Goal: Task Accomplishment & Management: Complete application form

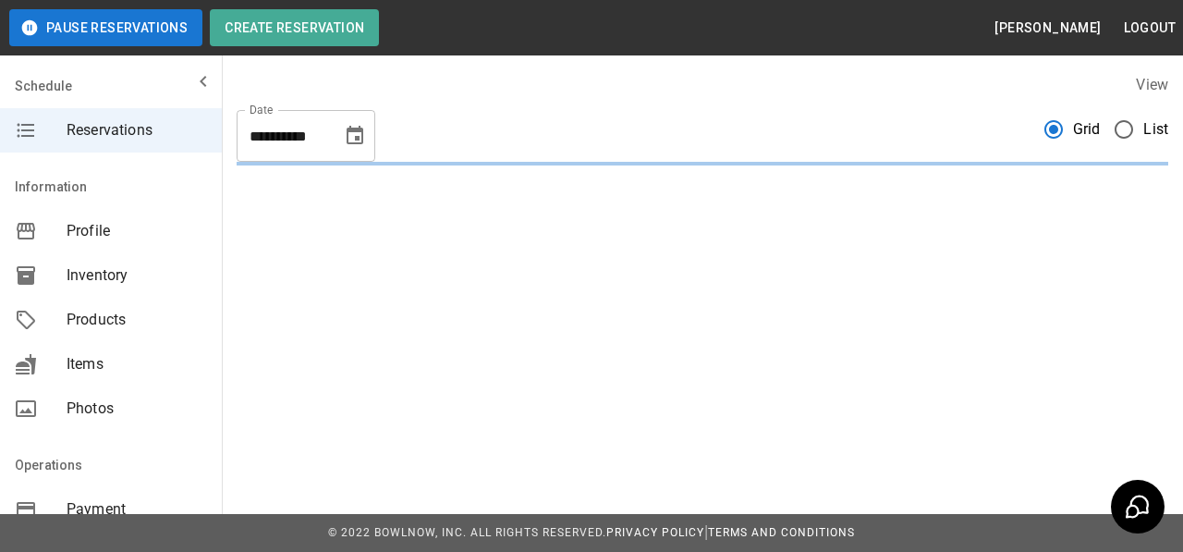
click at [359, 128] on icon "Choose date, selected date is Oct 14, 2025" at bounding box center [355, 135] width 17 height 18
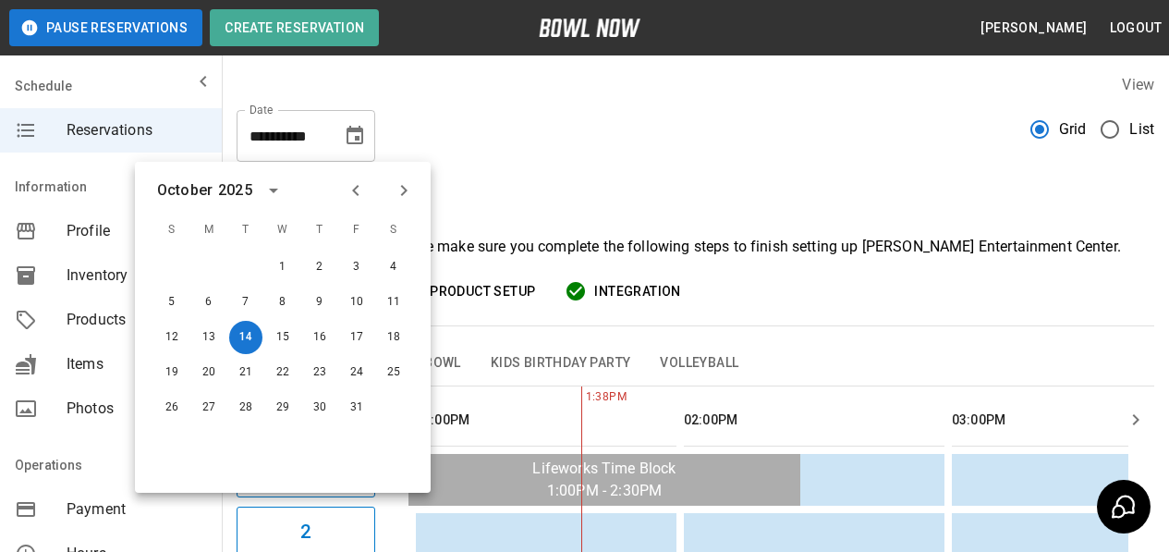
click at [410, 189] on icon "Next month" at bounding box center [404, 190] width 22 height 22
click at [391, 336] on button "15" at bounding box center [393, 337] width 33 height 33
type input "**********"
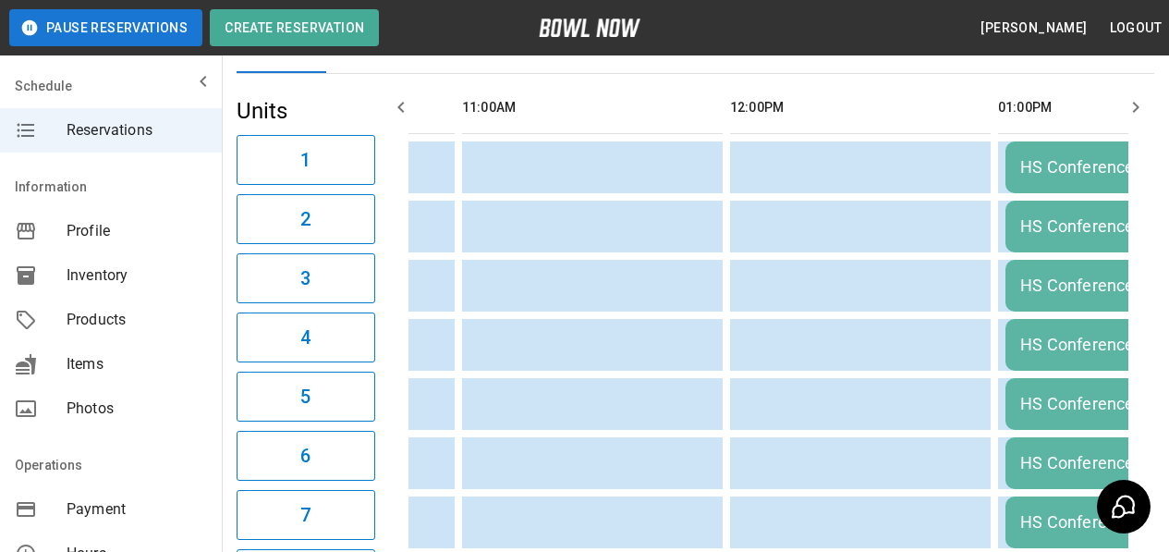
scroll to position [64, 0]
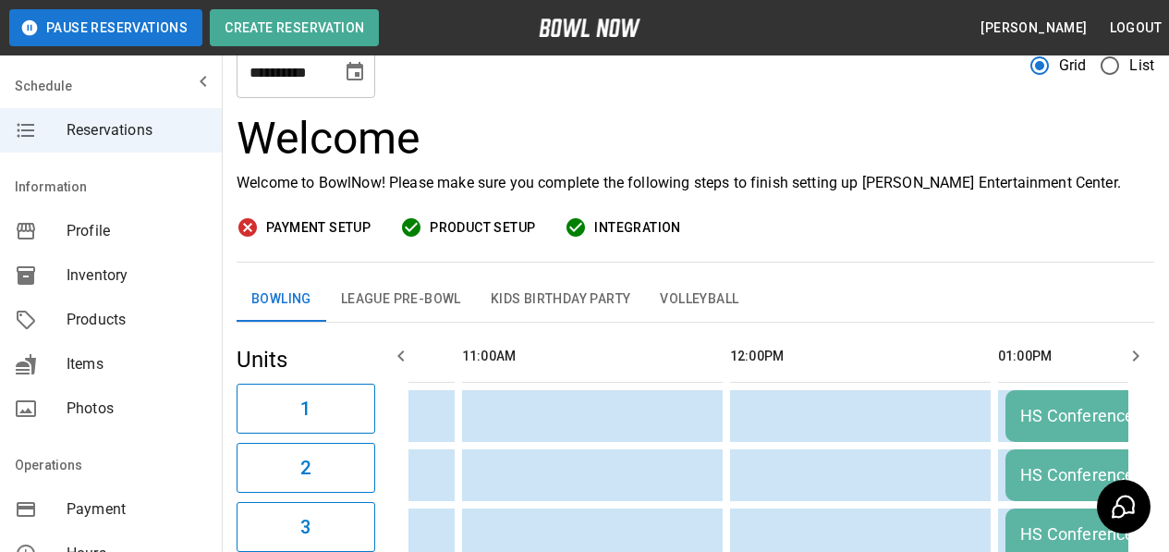
click at [554, 301] on button "Kids Birthday Party" at bounding box center [561, 299] width 170 height 44
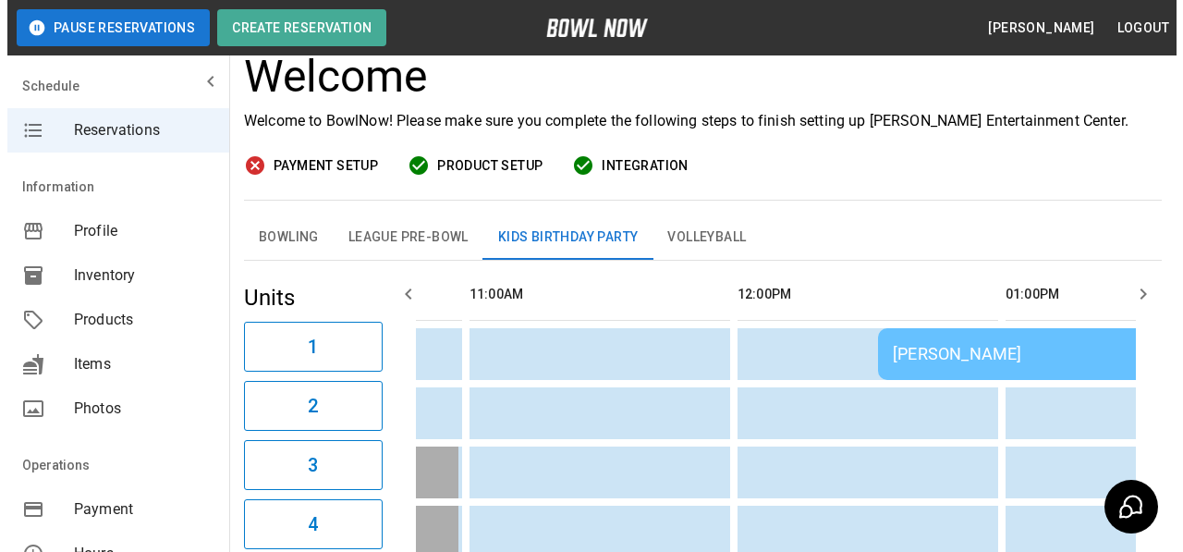
scroll to position [156, 0]
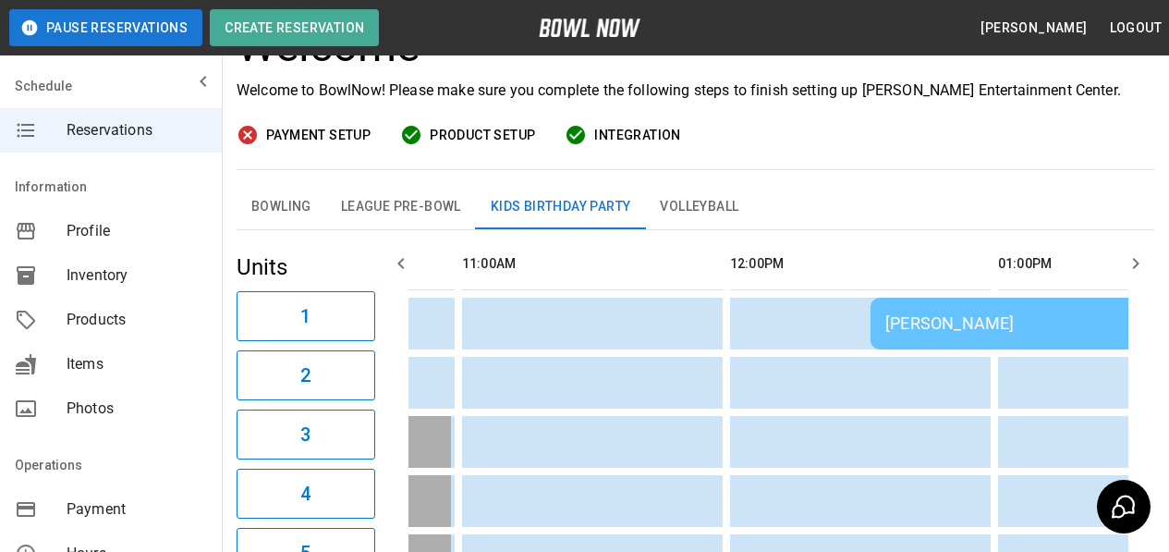
click at [940, 322] on div "[PERSON_NAME]" at bounding box center [1136, 322] width 503 height 19
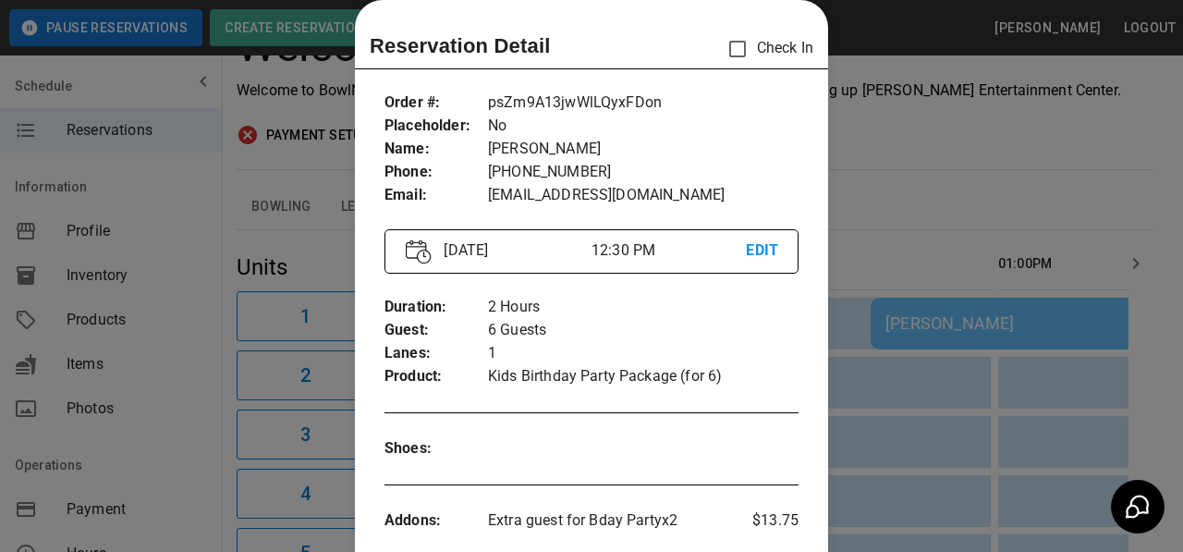
scroll to position [6, 0]
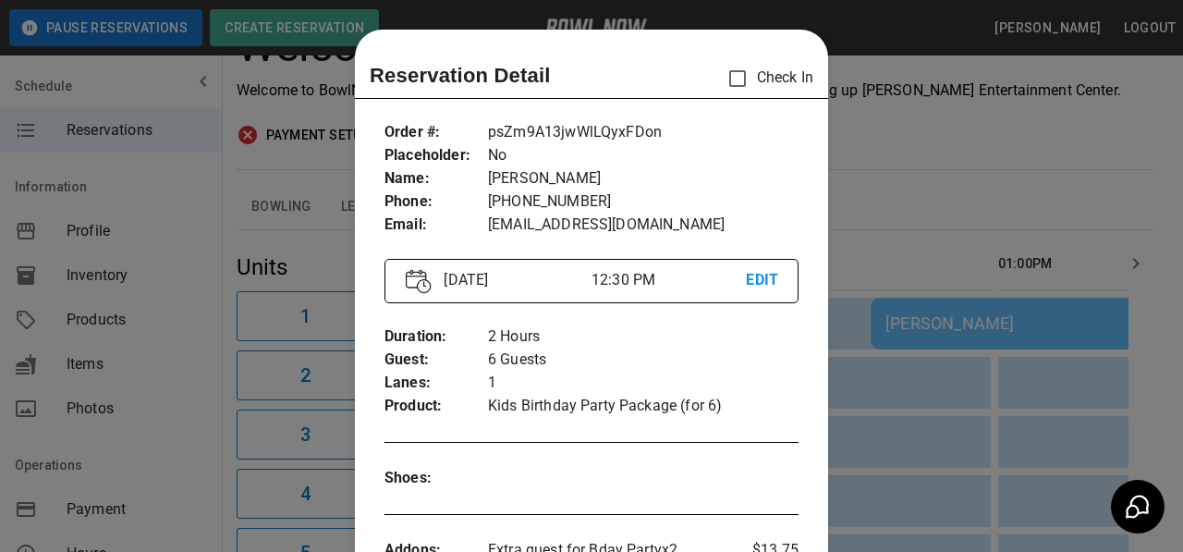
click at [955, 171] on div at bounding box center [591, 276] width 1183 height 552
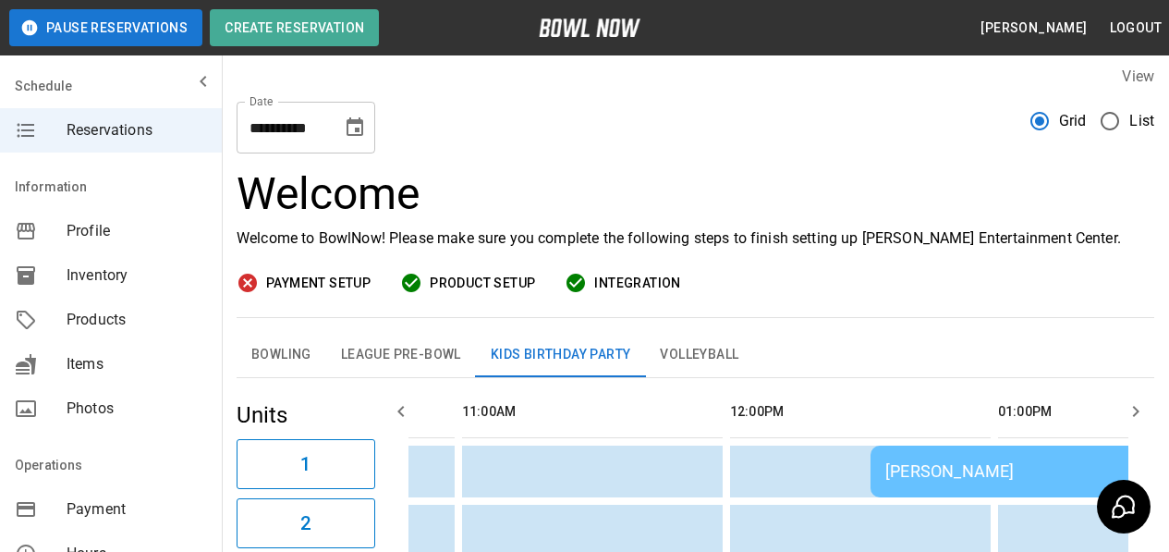
scroll to position [0, 0]
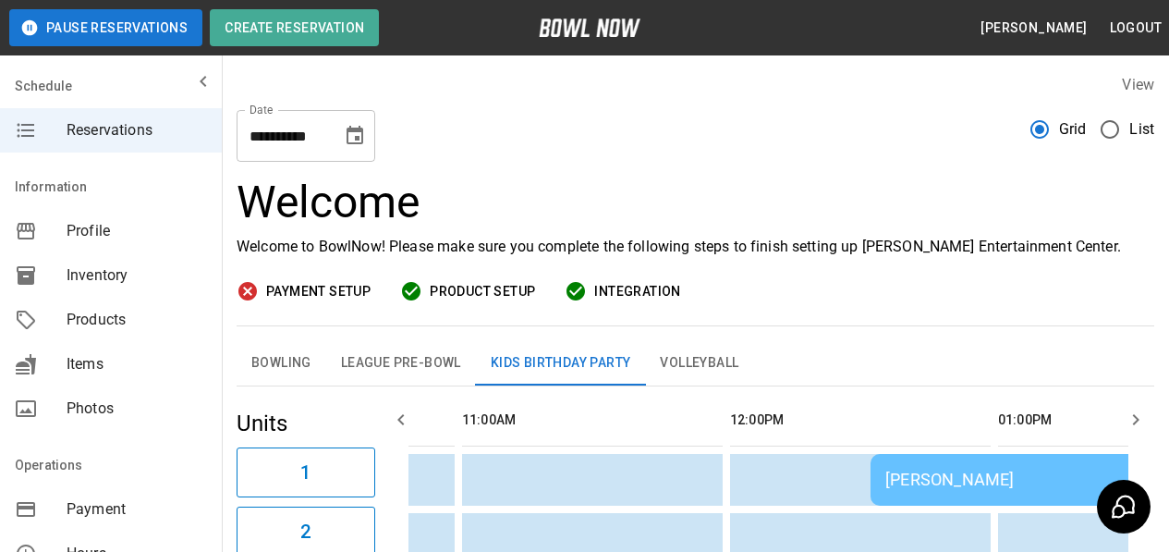
click at [330, 354] on button "League Pre-Bowl" at bounding box center [401, 363] width 150 height 44
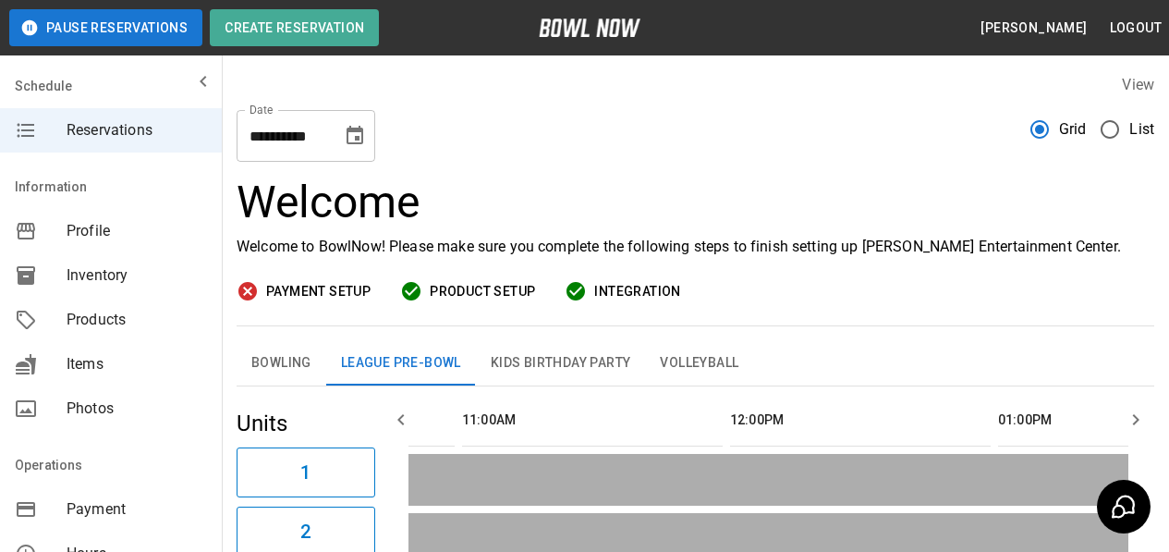
click at [628, 351] on button "Kids Birthday Party" at bounding box center [561, 363] width 170 height 44
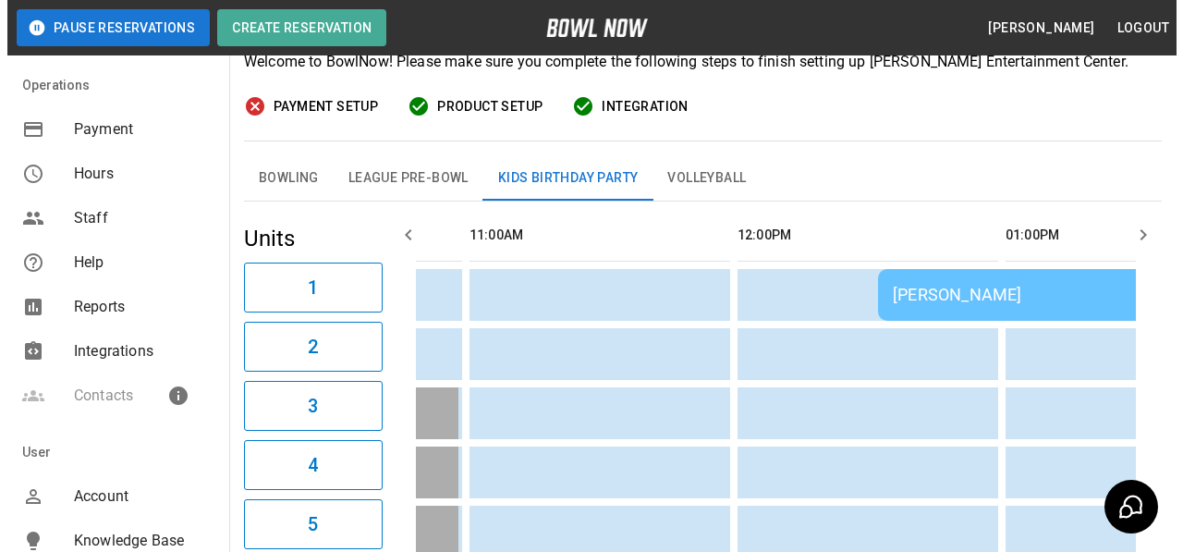
scroll to position [277, 0]
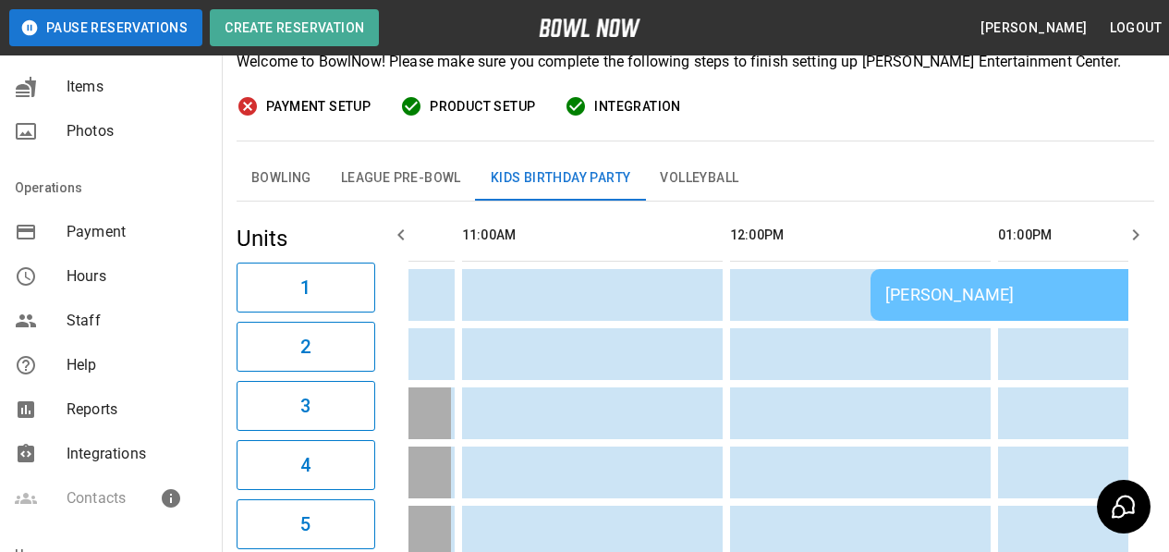
click at [958, 288] on div "[PERSON_NAME]" at bounding box center [1136, 294] width 503 height 19
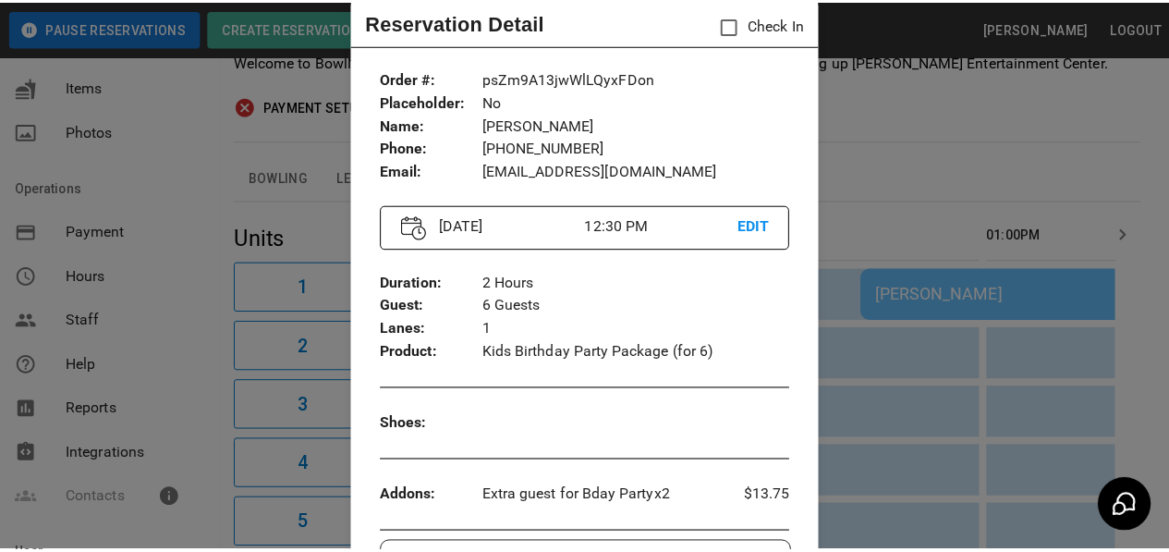
scroll to position [0, 0]
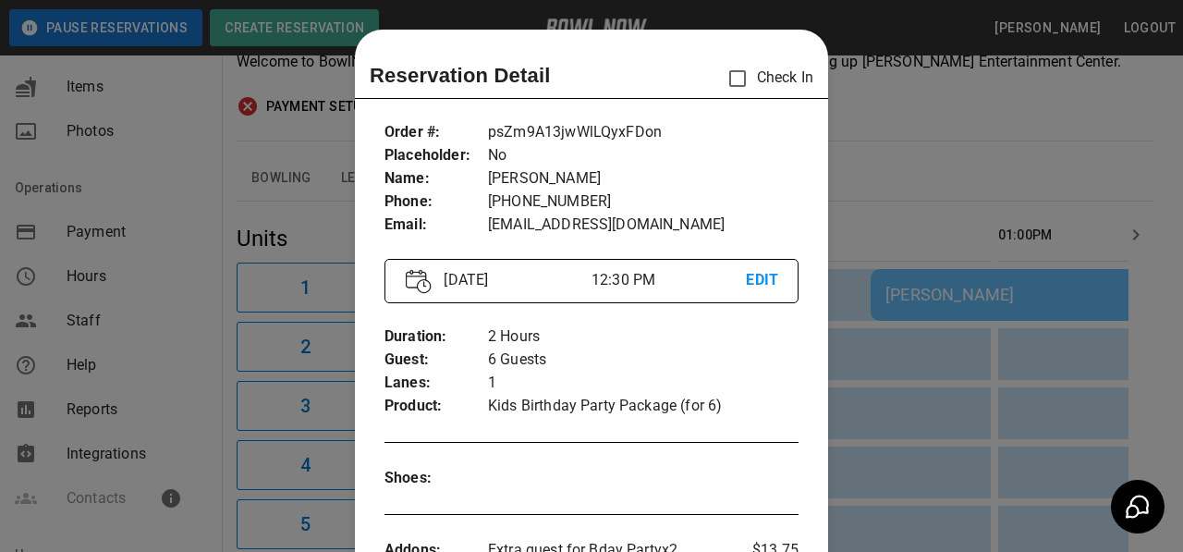
click at [938, 137] on div at bounding box center [591, 276] width 1183 height 552
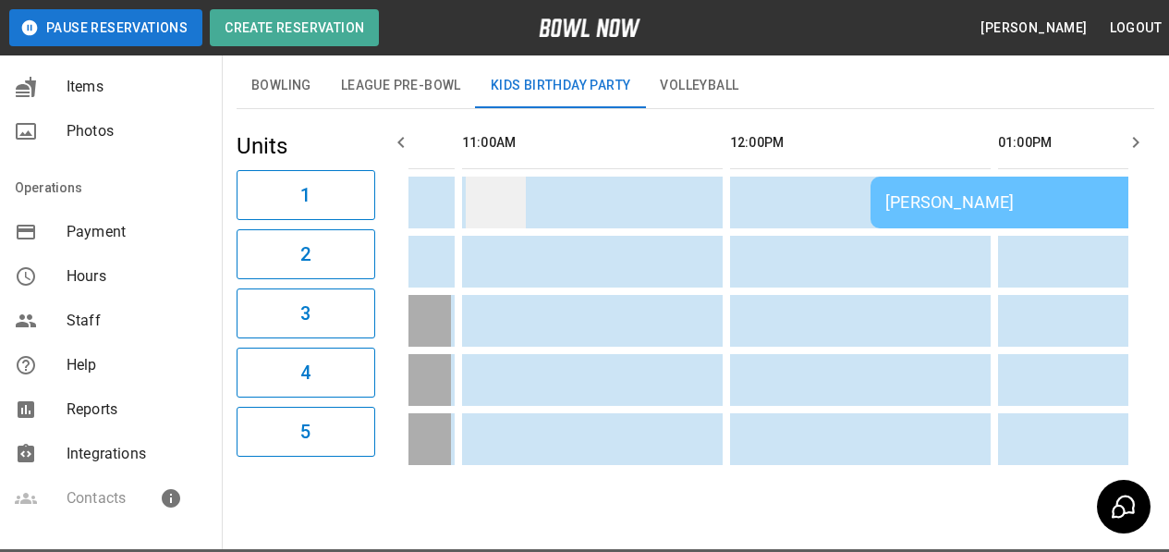
scroll to position [92, 0]
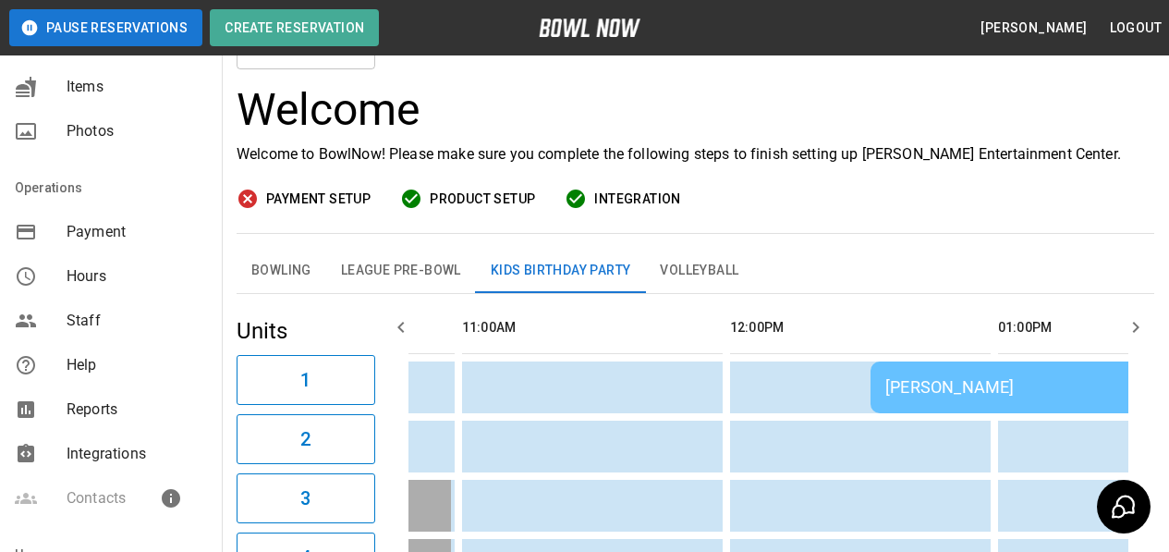
click at [251, 273] on button "Bowling" at bounding box center [282, 271] width 90 height 44
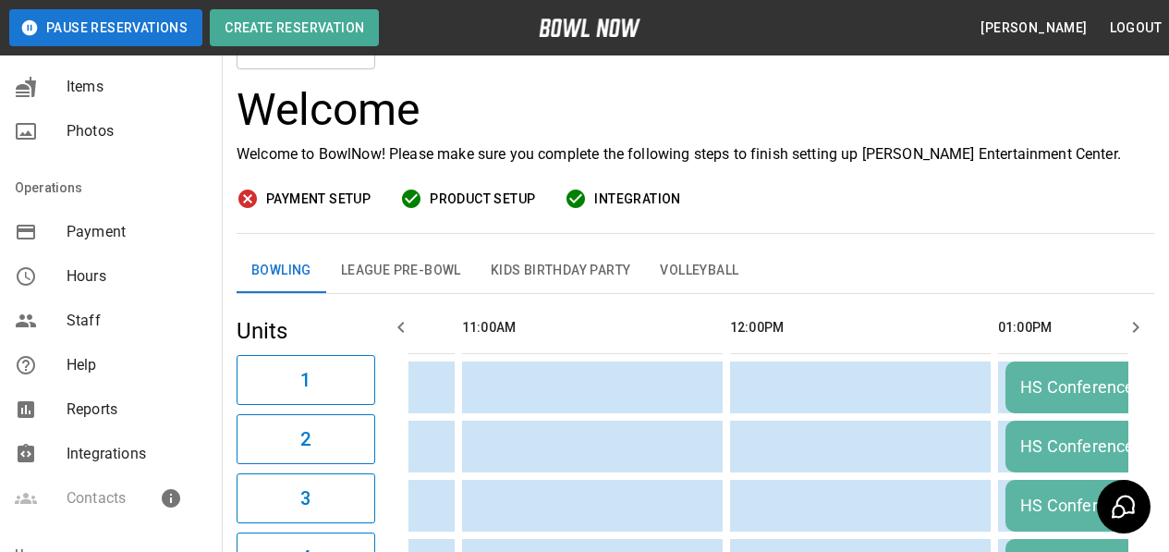
click at [570, 262] on button "Kids Birthday Party" at bounding box center [561, 271] width 170 height 44
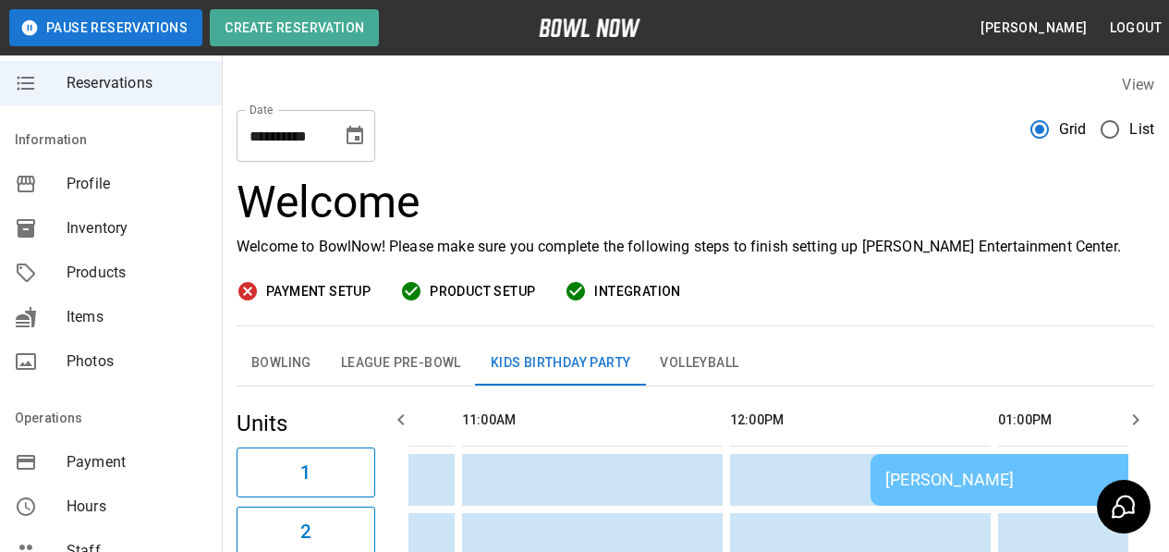
scroll to position [34, 0]
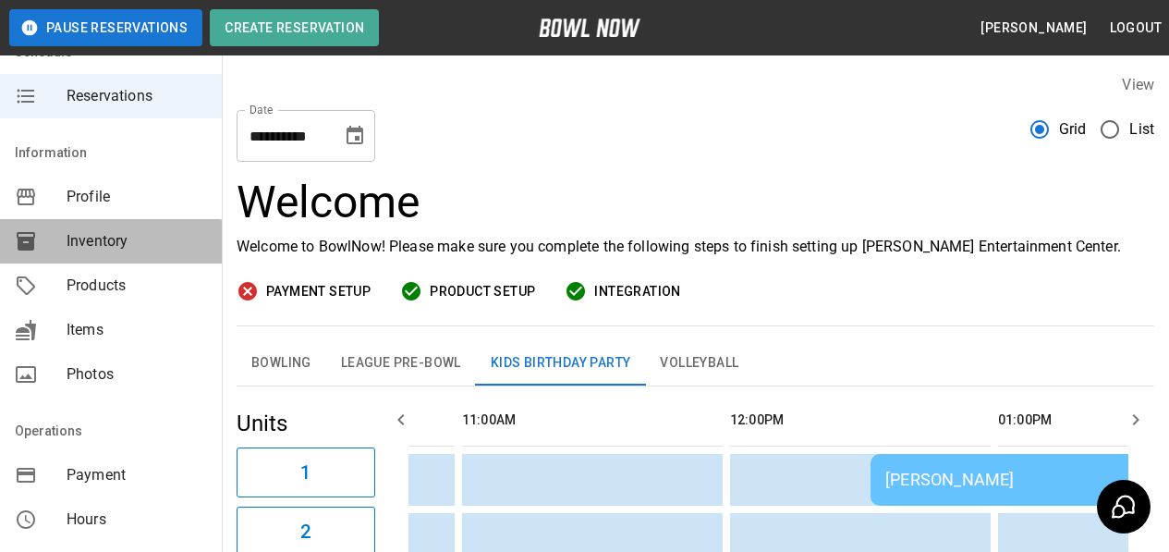
click at [110, 253] on div "Inventory" at bounding box center [111, 241] width 222 height 44
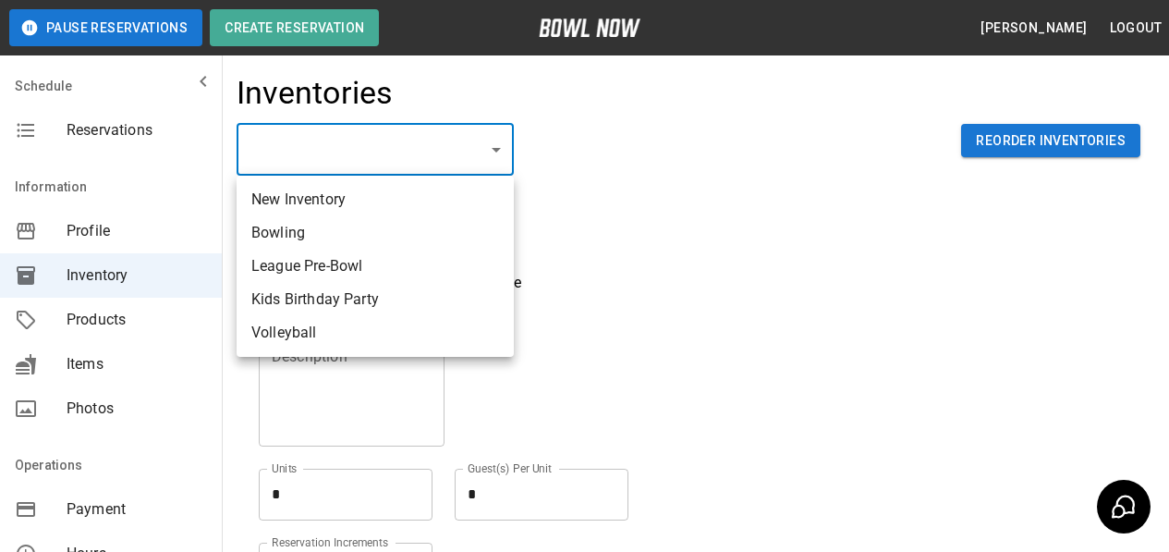
click at [480, 138] on body "Pause Reservations Create Reservation [PERSON_NAME] Logout Schedule Reservation…" at bounding box center [584, 407] width 1169 height 814
click at [394, 300] on li "Kids Birthday Party" at bounding box center [375, 299] width 277 height 33
type input "**********"
type textarea "**********"
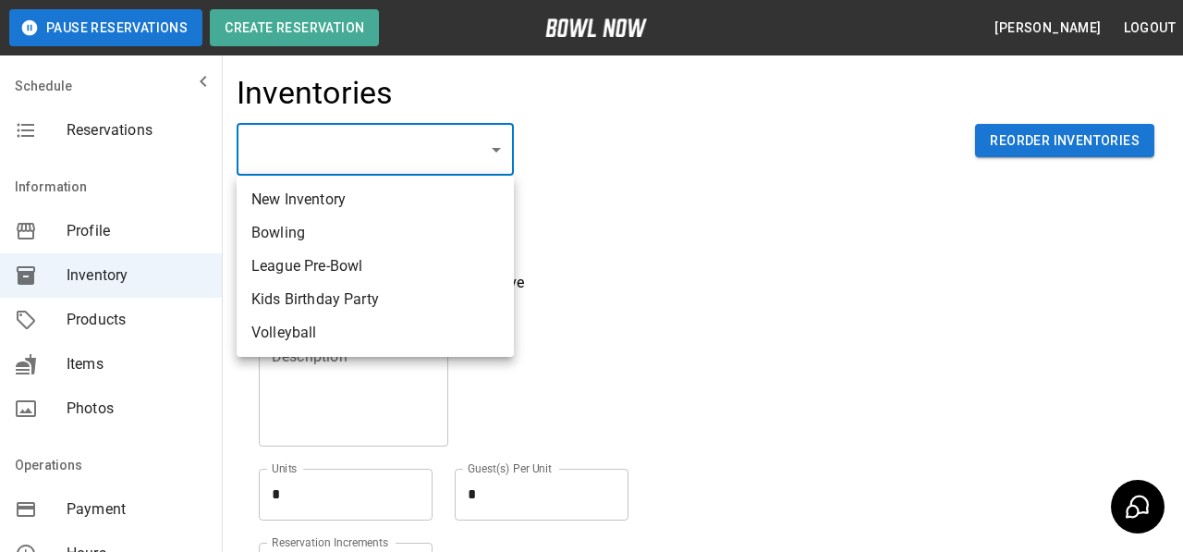
type textarea "*"
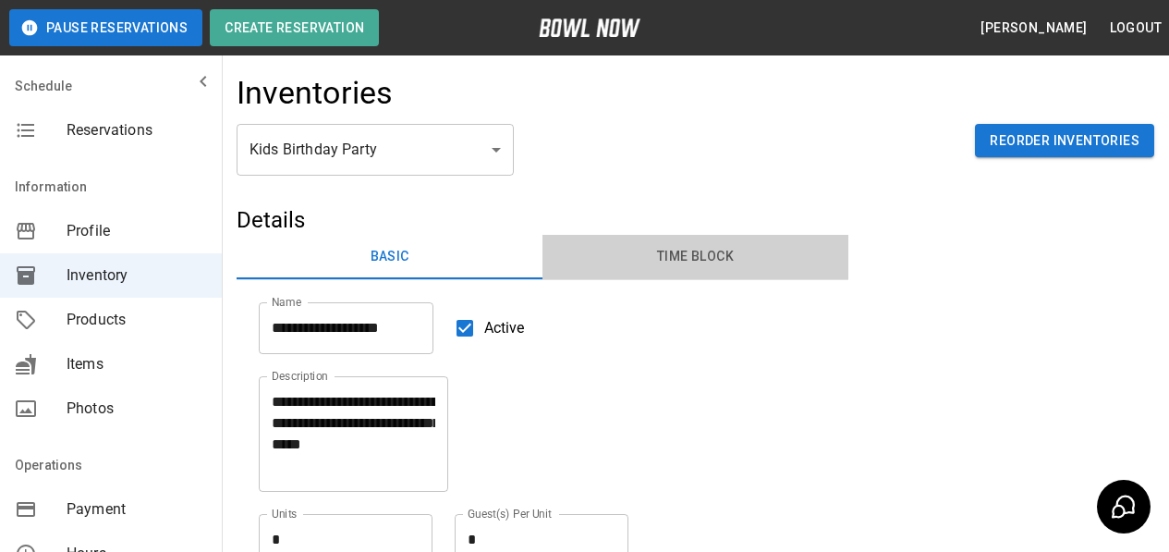
click at [667, 264] on button "Time Block" at bounding box center [696, 257] width 306 height 44
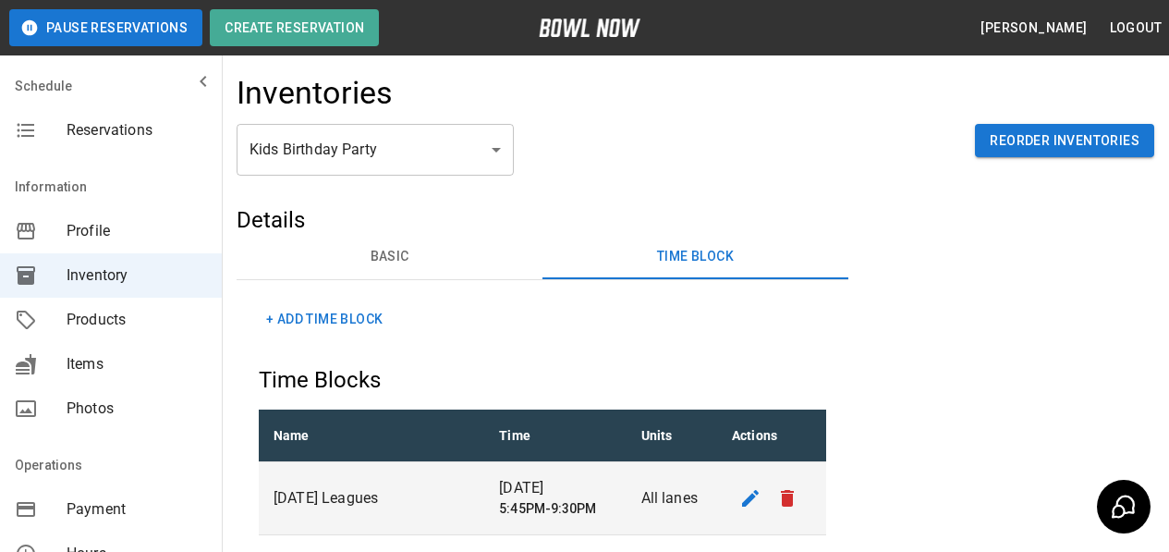
click at [295, 318] on button "+ Add Time Block" at bounding box center [324, 319] width 131 height 34
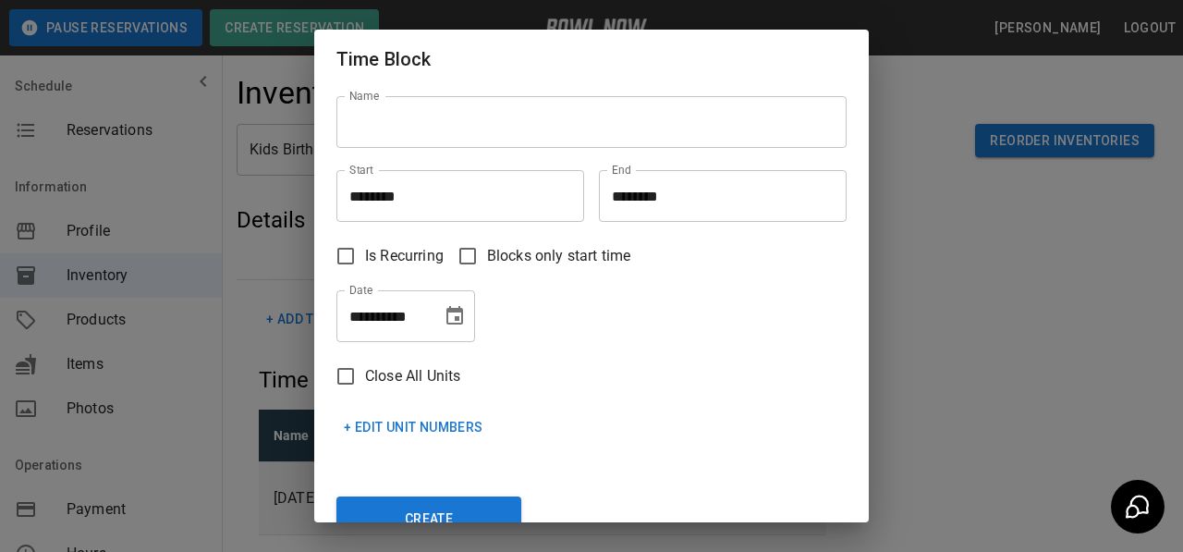
click at [459, 320] on icon "Choose date, selected date is Oct 14, 2025" at bounding box center [454, 315] width 17 height 18
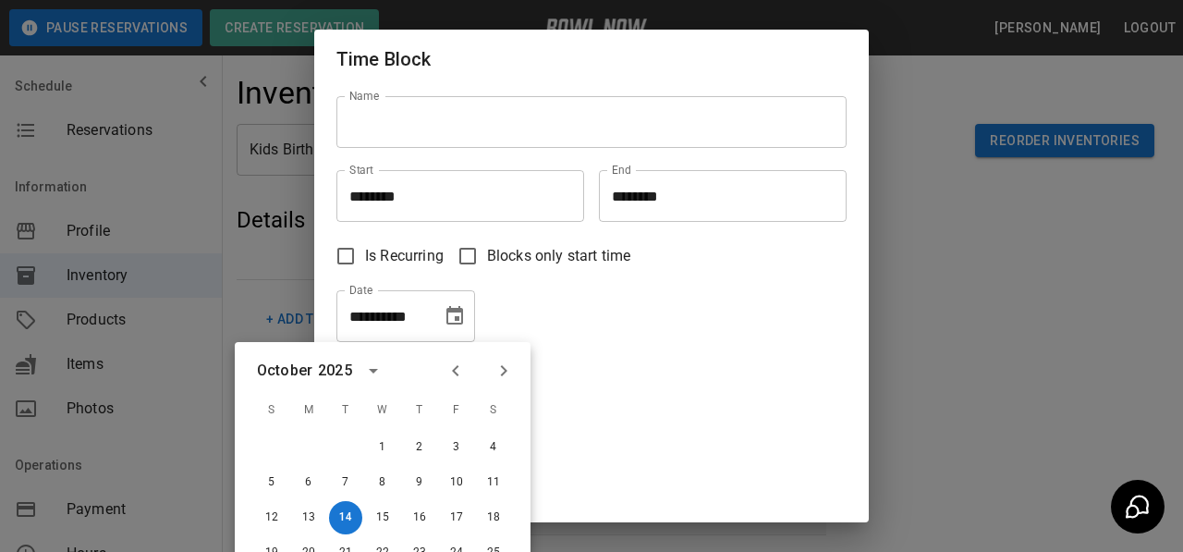
click at [501, 372] on icon "Next month" at bounding box center [504, 371] width 22 height 22
click at [500, 519] on button "15" at bounding box center [493, 517] width 33 height 33
type input "**********"
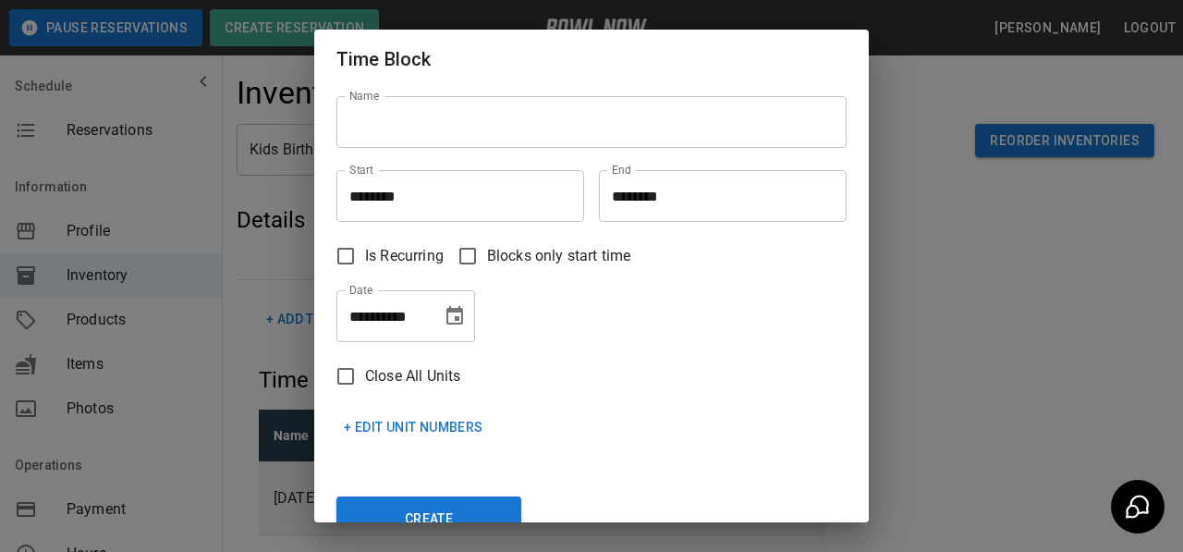
click at [625, 194] on input "********" at bounding box center [716, 196] width 235 height 52
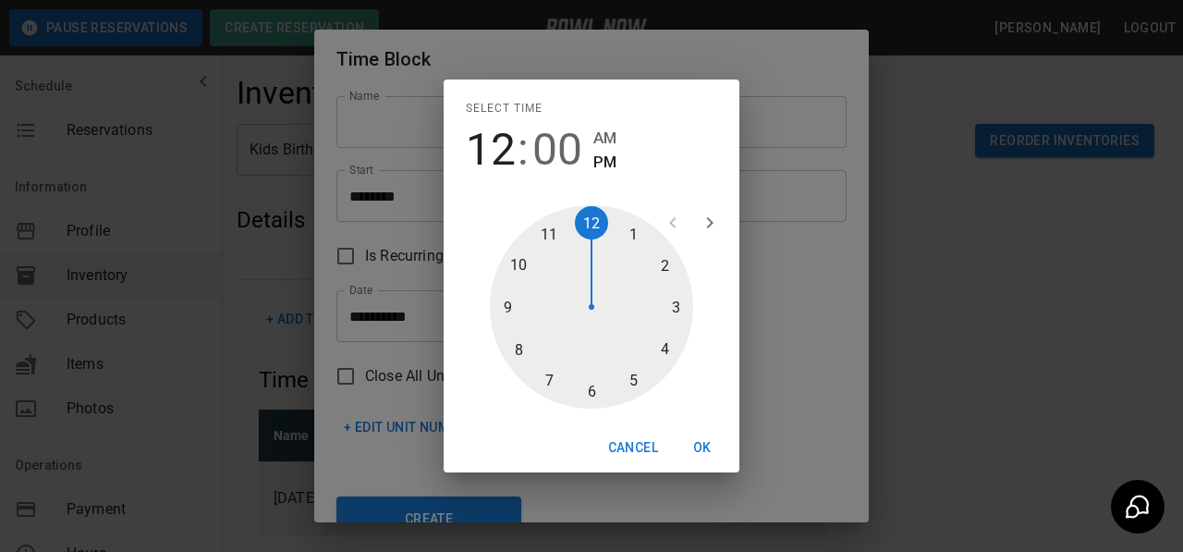
click at [683, 309] on div at bounding box center [591, 306] width 203 height 203
click at [585, 382] on div at bounding box center [591, 306] width 203 height 203
type input "********"
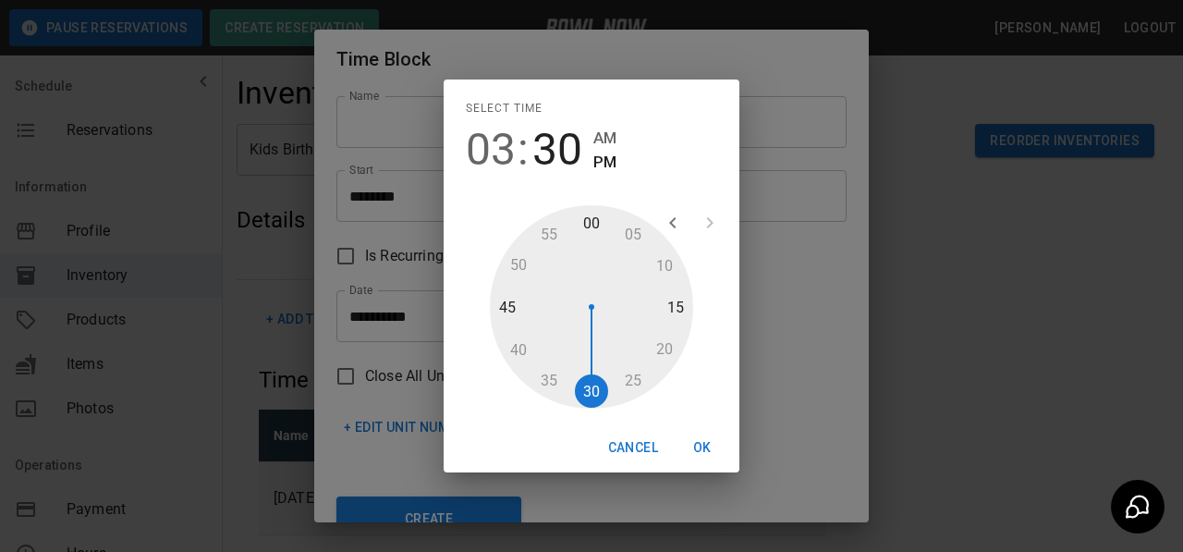
click at [705, 444] on button "OK" at bounding box center [702, 448] width 59 height 34
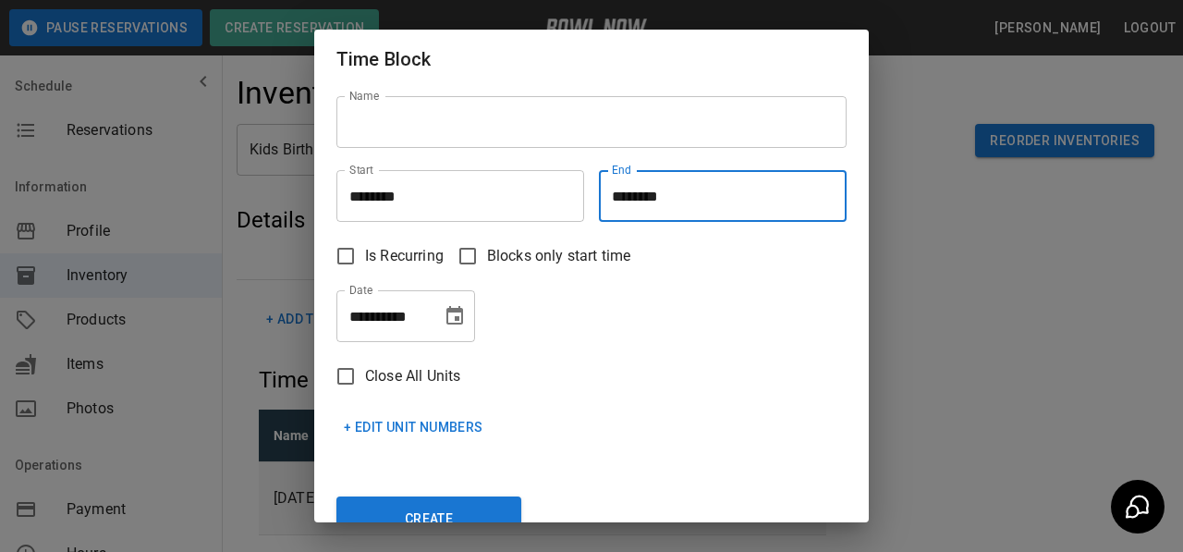
click at [445, 120] on input "Name" at bounding box center [591, 122] width 510 height 52
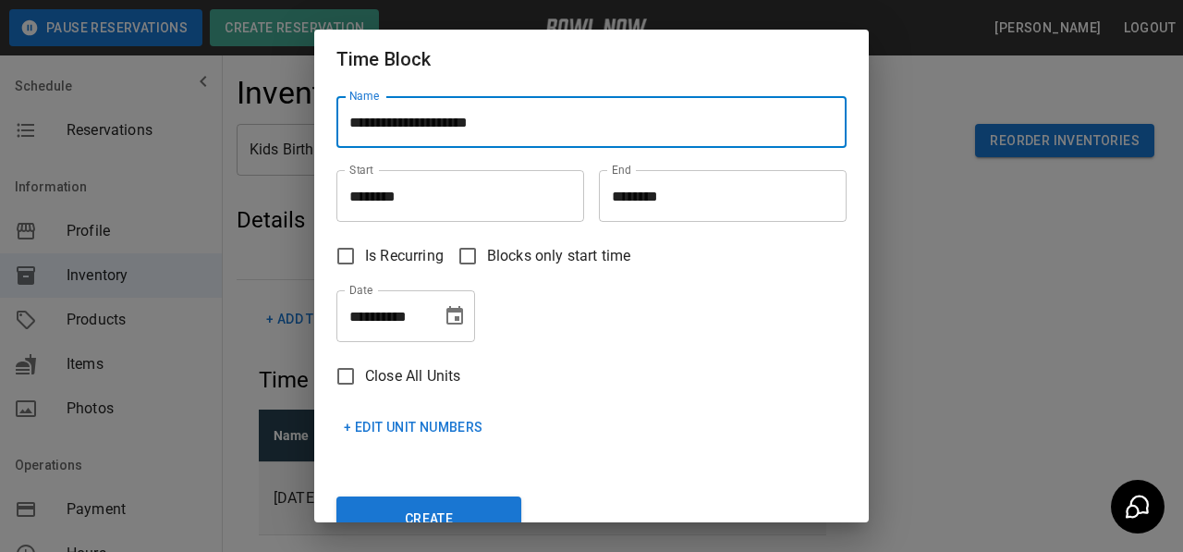
type input "**********"
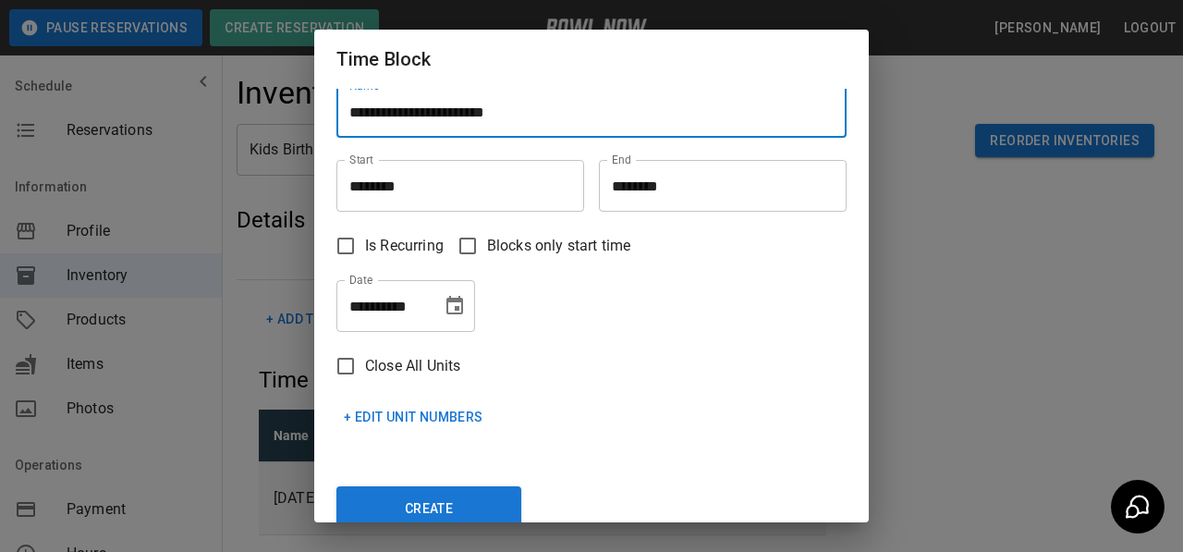
scroll to position [39, 0]
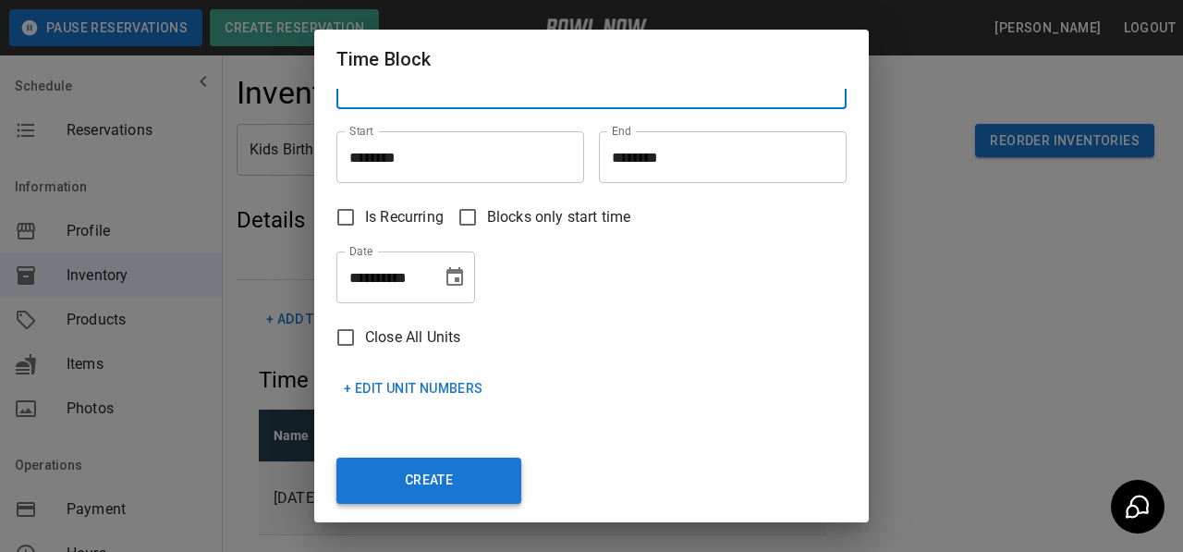
click at [395, 486] on button "Create" at bounding box center [428, 481] width 185 height 46
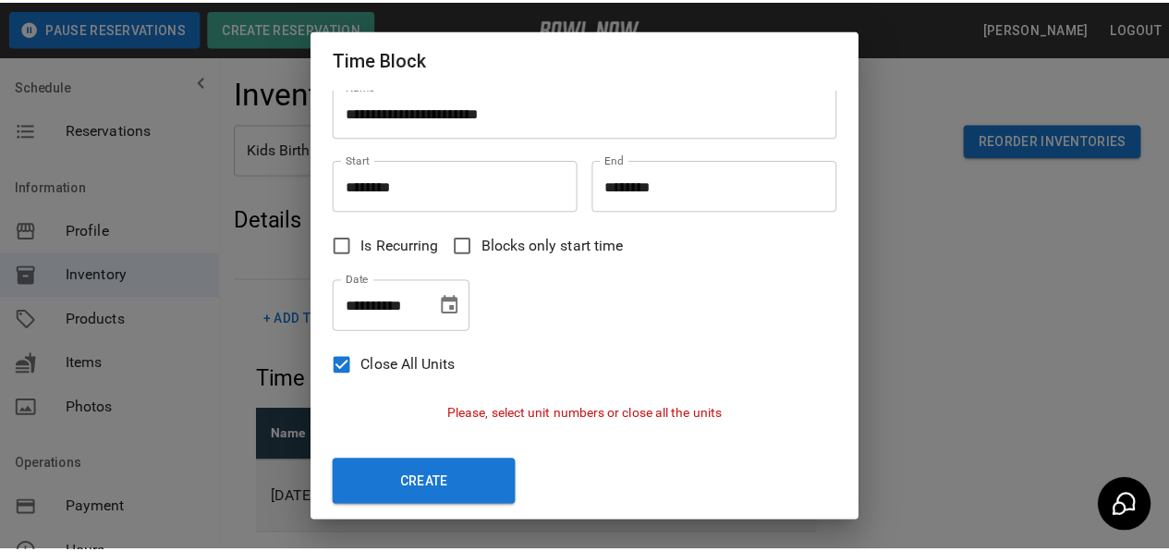
scroll to position [13, 0]
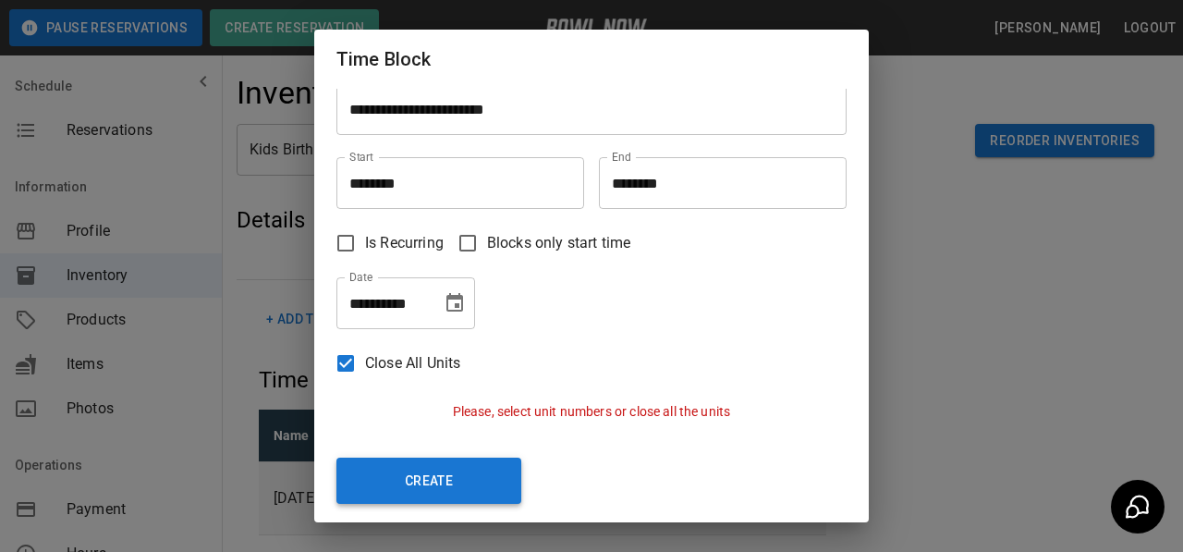
click at [402, 471] on button "Create" at bounding box center [428, 481] width 185 height 46
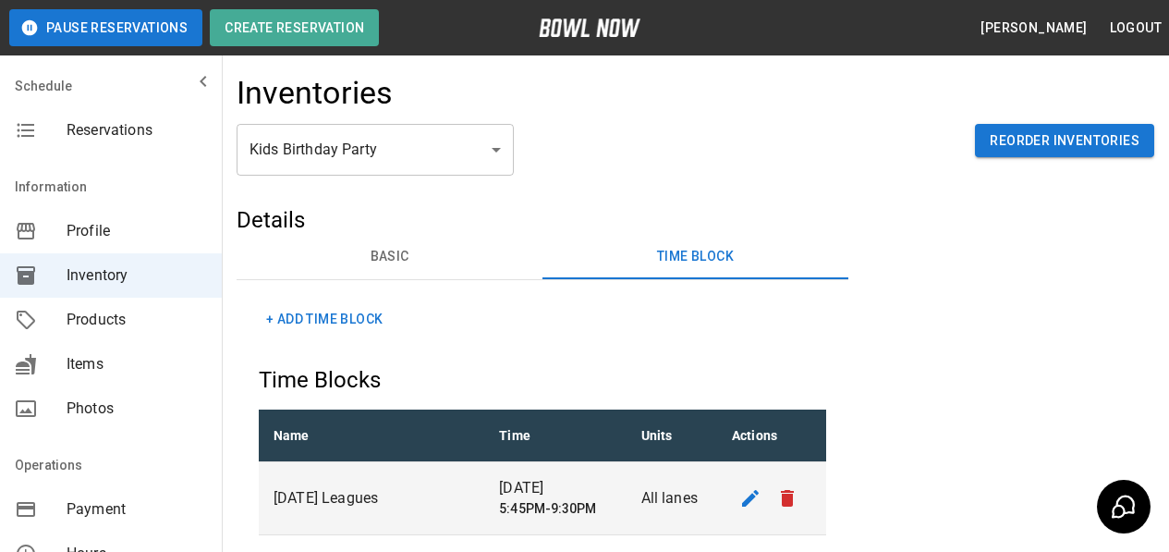
click at [109, 240] on span "Profile" at bounding box center [137, 231] width 140 height 22
